Goal: Task Accomplishment & Management: Manage account settings

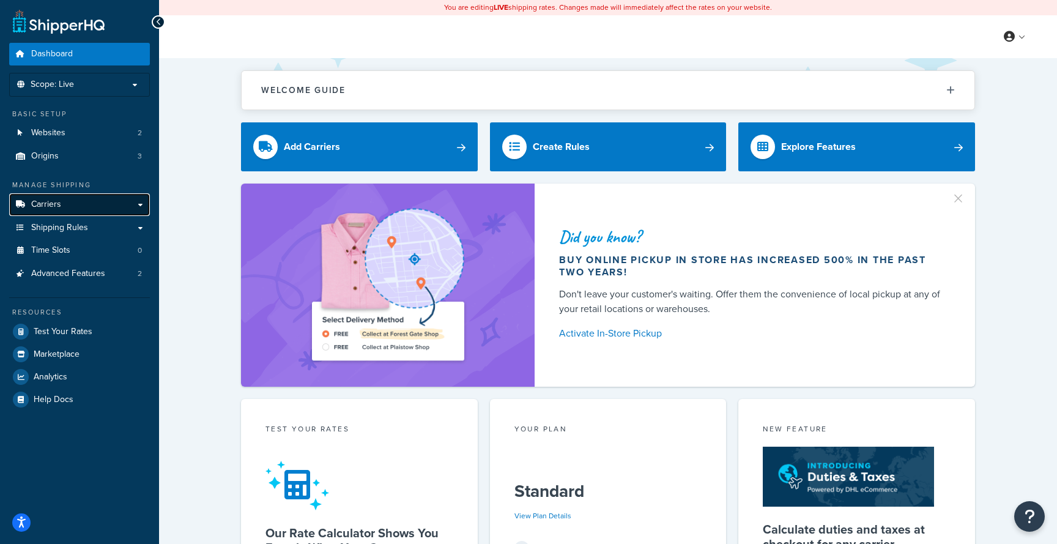
click at [136, 208] on link "Carriers" at bounding box center [79, 204] width 141 height 23
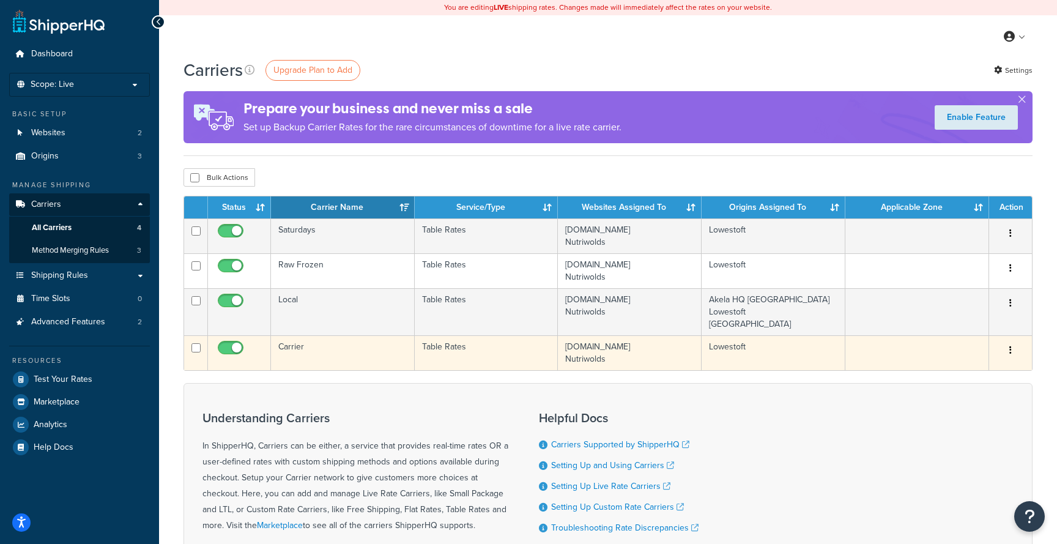
click at [390, 358] on td "Carrier" at bounding box center [343, 352] width 144 height 35
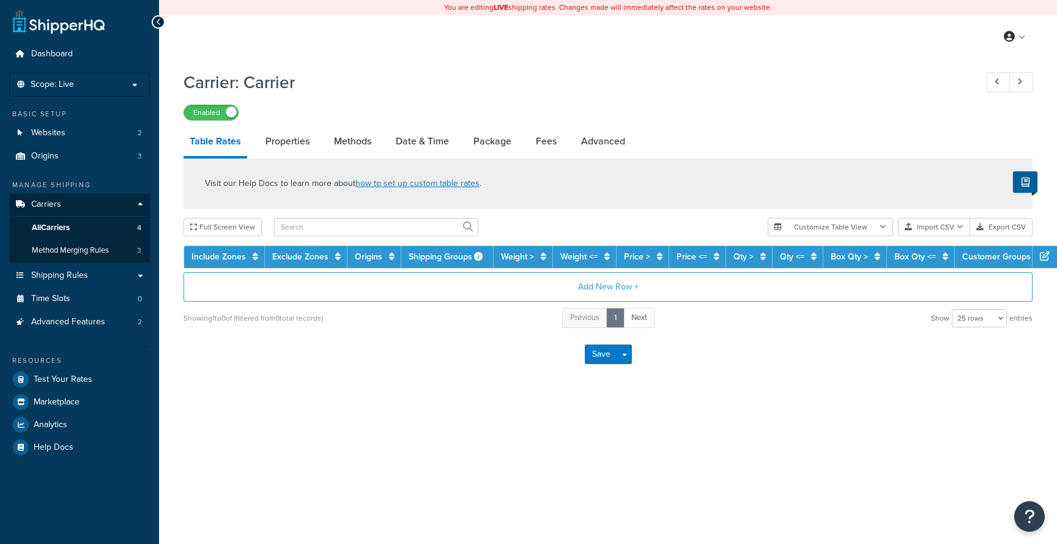
select select "25"
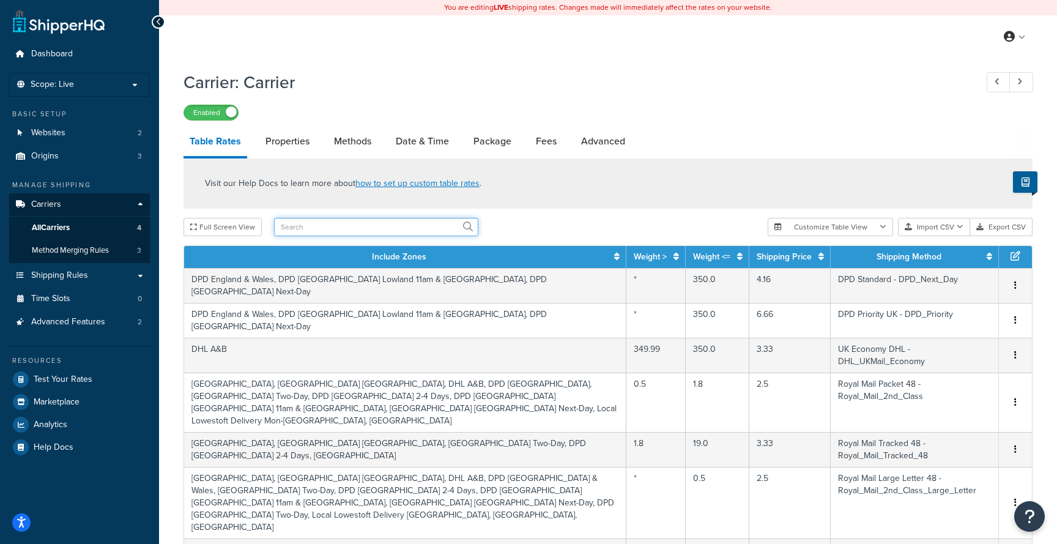
click at [313, 224] on input "text" at bounding box center [376, 227] width 204 height 18
type input "dogs in need"
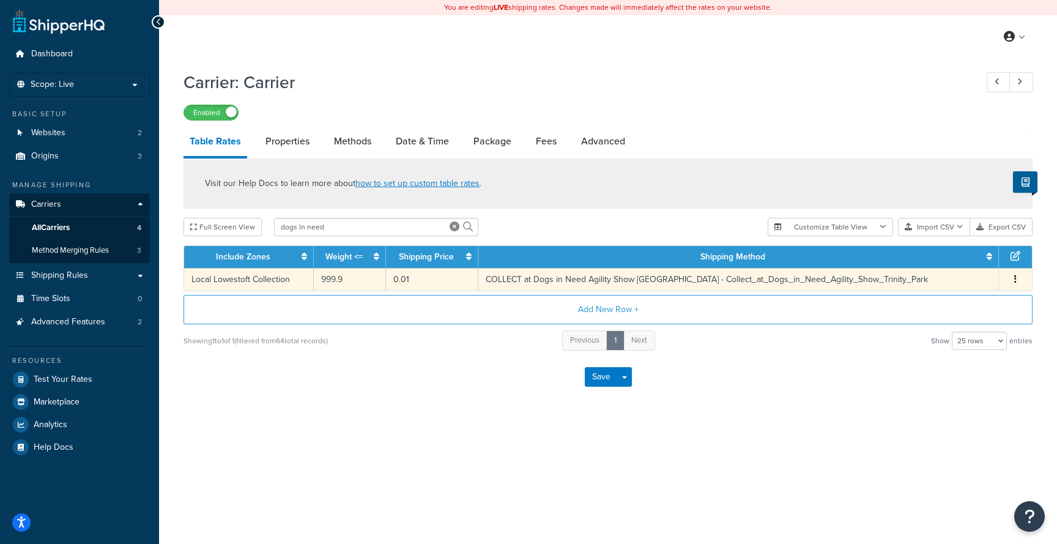
click at [1016, 286] on button "button" at bounding box center [1015, 279] width 10 height 13
click at [973, 260] on div "Edit" at bounding box center [953, 256] width 87 height 25
select select "116320"
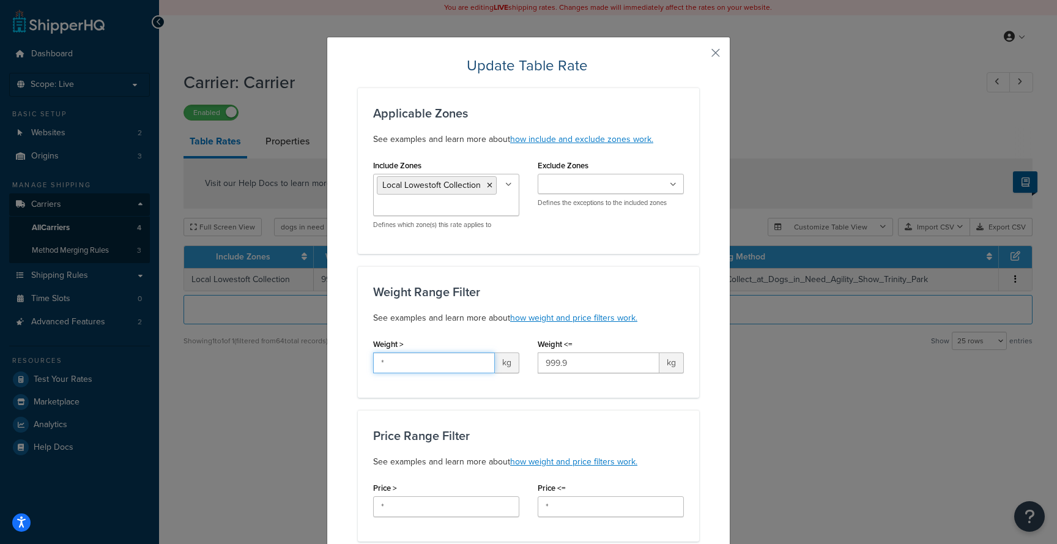
drag, startPoint x: 412, startPoint y: 360, endPoint x: 339, endPoint y: 354, distance: 73.7
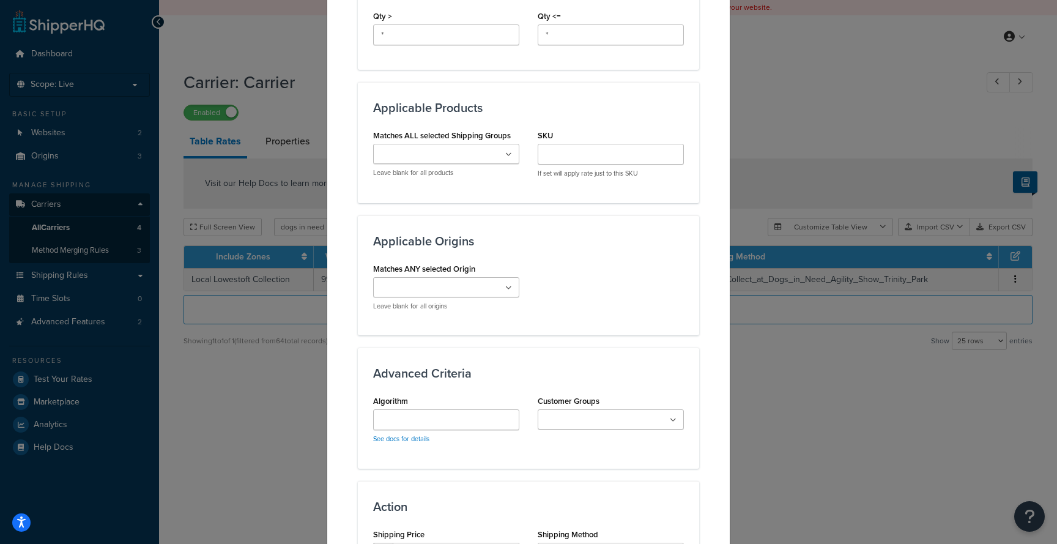
scroll to position [738, 0]
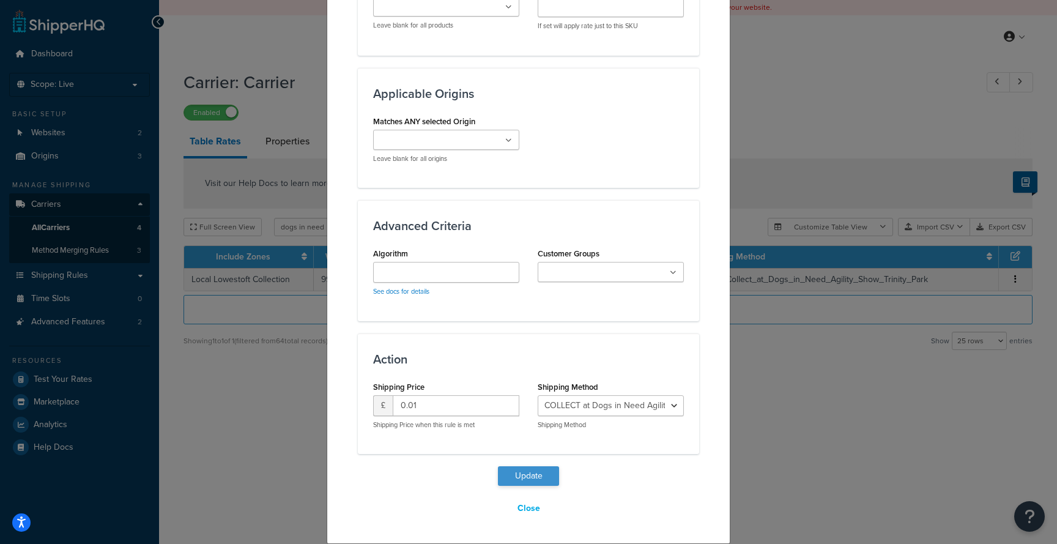
type input "999.8"
click at [538, 472] on button "Update" at bounding box center [528, 476] width 61 height 20
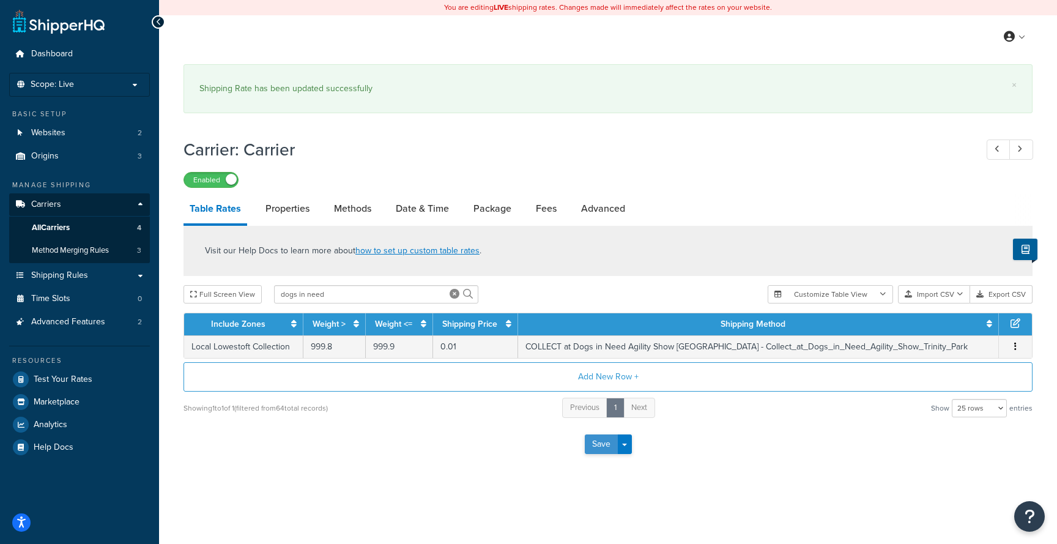
click at [601, 450] on button "Save" at bounding box center [601, 444] width 33 height 20
